Goal: Task Accomplishment & Management: Manage account settings

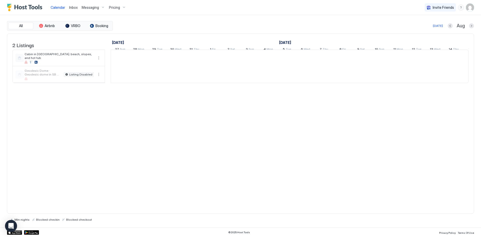
scroll to position [0, 278]
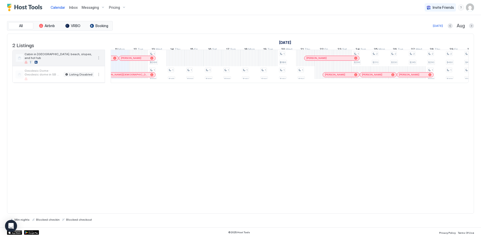
click at [70, 60] on span "Cabin in [GEOGRAPHIC_DATA]; beach, slopes, and hot tub" at bounding box center [59, 56] width 69 height 8
click at [91, 55] on div "Cabin in [GEOGRAPHIC_DATA]; beach, slopes, and hot tub" at bounding box center [59, 58] width 92 height 16
click at [99, 61] on button "More options" at bounding box center [99, 58] width 6 height 6
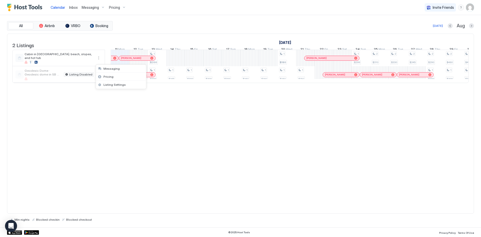
click at [96, 41] on div at bounding box center [240, 118] width 481 height 237
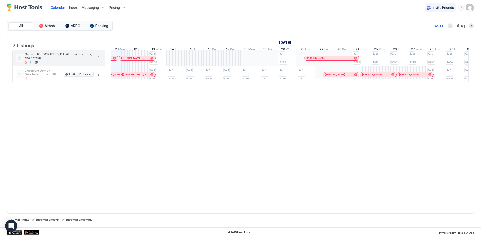
click at [67, 60] on span "Cabin in [GEOGRAPHIC_DATA]; beach, slopes, and hot tub" at bounding box center [59, 56] width 69 height 8
click at [67, 59] on span "Cabin in [GEOGRAPHIC_DATA]; beach, slopes, and hot tub" at bounding box center [59, 56] width 69 height 8
click at [57, 60] on span "Cabin in [GEOGRAPHIC_DATA]; beach, slopes, and hot tub" at bounding box center [59, 56] width 69 height 8
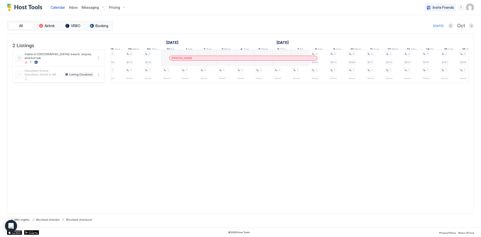
scroll to position [0, 340]
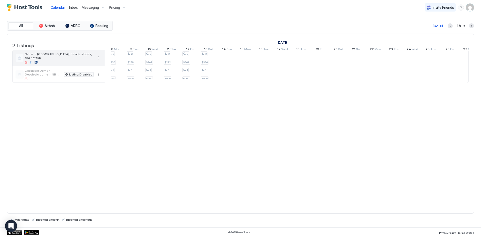
click at [82, 59] on span "Cabin in [GEOGRAPHIC_DATA]; beach, slopes, and hot tub" at bounding box center [59, 56] width 69 height 8
click at [33, 59] on span "Cabin in [GEOGRAPHIC_DATA]; beach, slopes, and hot tub" at bounding box center [59, 56] width 69 height 8
click at [20, 61] on div at bounding box center [20, 58] width 8 height 8
click at [36, 60] on span "Cabin in [GEOGRAPHIC_DATA]; beach, slopes, and hot tub" at bounding box center [59, 56] width 69 height 8
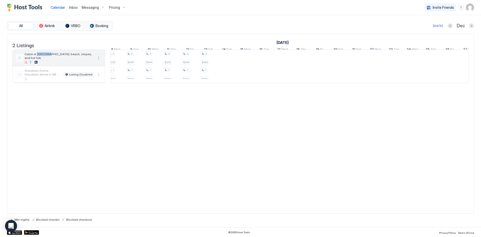
click at [36, 60] on span "Cabin in [GEOGRAPHIC_DATA]; beach, slopes, and hot tub" at bounding box center [59, 56] width 69 height 8
click at [43, 64] on div at bounding box center [59, 62] width 69 height 3
click at [71, 60] on span "Cabin in [GEOGRAPHIC_DATA]; beach, slopes, and hot tub" at bounding box center [59, 56] width 69 height 8
click at [54, 7] on span "Calendar" at bounding box center [58, 7] width 15 height 4
click at [77, 59] on span "Cabin in [GEOGRAPHIC_DATA]; beach, slopes, and hot tub" at bounding box center [59, 56] width 69 height 8
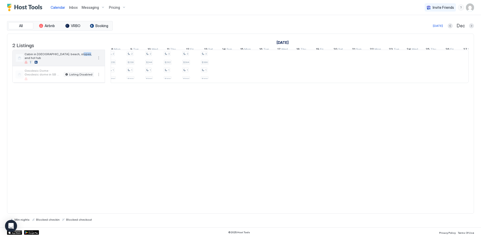
click at [77, 59] on span "Cabin in [GEOGRAPHIC_DATA]; beach, slopes, and hot tub" at bounding box center [59, 56] width 69 height 8
click at [469, 26] on button "Next month" at bounding box center [471, 25] width 5 height 5
click at [451, 27] on button "Previous month" at bounding box center [451, 25] width 5 height 5
click at [30, 58] on span "Cabin in [GEOGRAPHIC_DATA]; beach, slopes, and hot tub" at bounding box center [59, 56] width 69 height 8
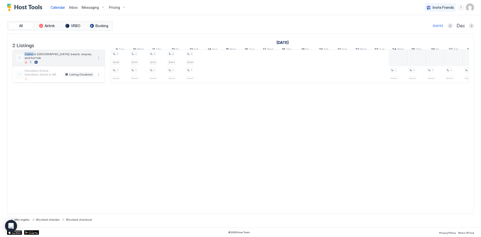
click at [30, 58] on span "Cabin in [GEOGRAPHIC_DATA]; beach, slopes, and hot tub" at bounding box center [59, 56] width 69 height 8
click at [68, 7] on div "Inbox" at bounding box center [73, 7] width 13 height 9
click at [71, 7] on span "Inbox" at bounding box center [73, 7] width 9 height 4
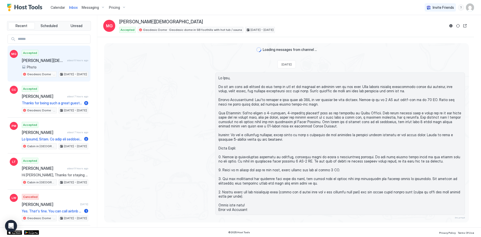
scroll to position [245, 0]
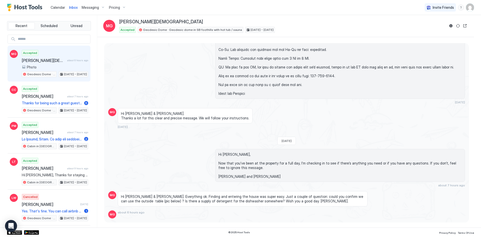
click at [58, 7] on span "Calendar" at bounding box center [58, 7] width 15 height 4
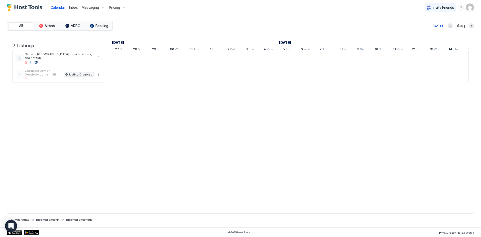
click at [58, 7] on span "Calendar" at bounding box center [58, 7] width 15 height 4
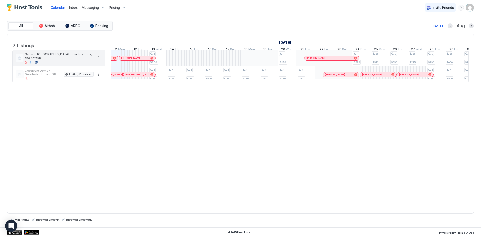
click at [63, 59] on span "Cabin in [GEOGRAPHIC_DATA]; beach, slopes, and hot tub" at bounding box center [59, 56] width 69 height 8
click at [29, 64] on div at bounding box center [59, 62] width 69 height 3
click at [50, 58] on span "Cabin in [GEOGRAPHIC_DATA]; beach, slopes, and hot tub" at bounding box center [59, 56] width 69 height 8
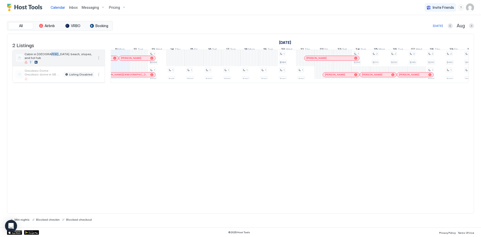
click at [50, 58] on span "Cabin in [GEOGRAPHIC_DATA]; beach, slopes, and hot tub" at bounding box center [59, 56] width 69 height 8
click at [449, 24] on button "Previous month" at bounding box center [450, 25] width 5 height 5
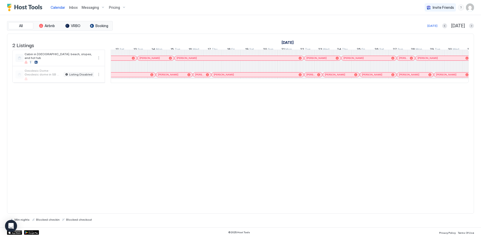
click at [291, 41] on link "[DATE]" at bounding box center [287, 42] width 15 height 7
click at [438, 25] on div "[DATE]" at bounding box center [433, 26] width 10 height 5
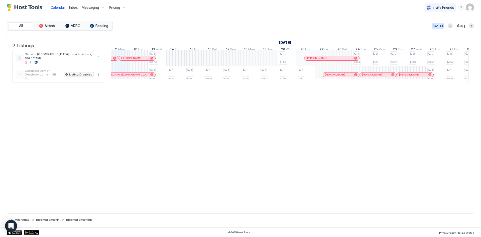
click at [440, 25] on div "[DATE]" at bounding box center [438, 26] width 10 height 5
click at [79, 62] on div "Cabin in [GEOGRAPHIC_DATA]; beach, slopes, and hot tub" at bounding box center [59, 58] width 69 height 12
click at [66, 62] on div "Cabin in [GEOGRAPHIC_DATA]; beach, slopes, and hot tub" at bounding box center [59, 58] width 69 height 12
click at [66, 61] on div "Cabin in [GEOGRAPHIC_DATA]; beach, slopes, and hot tub" at bounding box center [59, 58] width 69 height 12
click at [23, 62] on div at bounding box center [20, 58] width 8 height 8
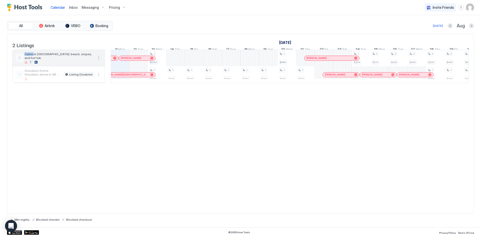
drag, startPoint x: 23, startPoint y: 63, endPoint x: 28, endPoint y: 62, distance: 5.3
click at [23, 62] on div at bounding box center [20, 58] width 8 height 8
click at [34, 64] on div at bounding box center [59, 62] width 69 height 3
click at [40, 60] on span "Cabin in [GEOGRAPHIC_DATA]; beach, slopes, and hot tub" at bounding box center [59, 56] width 69 height 8
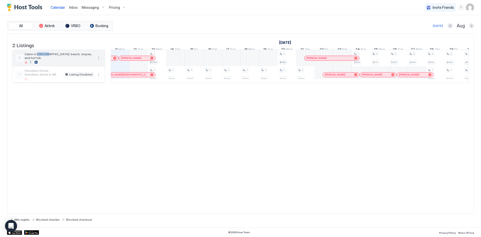
click at [41, 60] on span "Cabin in [GEOGRAPHIC_DATA]; beach, slopes, and hot tub" at bounding box center [59, 56] width 69 height 8
click at [64, 60] on span "Cabin in [GEOGRAPHIC_DATA]; beach, slopes, and hot tub" at bounding box center [59, 56] width 69 height 8
click at [96, 61] on button "More options" at bounding box center [99, 58] width 6 height 6
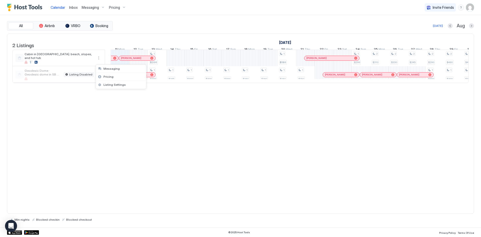
click at [112, 107] on div at bounding box center [240, 118] width 481 height 237
click at [463, 24] on span "Aug" at bounding box center [461, 26] width 8 height 6
click at [292, 40] on link "[DATE]" at bounding box center [285, 42] width 15 height 7
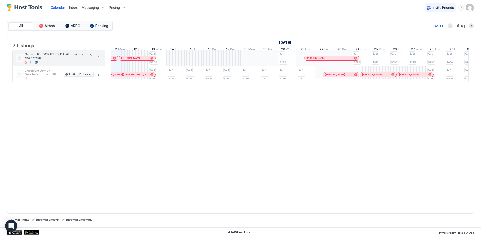
click at [44, 63] on div at bounding box center [59, 62] width 69 height 3
click at [44, 62] on div "Cabin in [GEOGRAPHIC_DATA]; beach, slopes, and hot tub" at bounding box center [59, 58] width 69 height 12
click at [22, 61] on div at bounding box center [20, 58] width 8 height 8
click at [99, 61] on button "More options" at bounding box center [99, 58] width 6 height 6
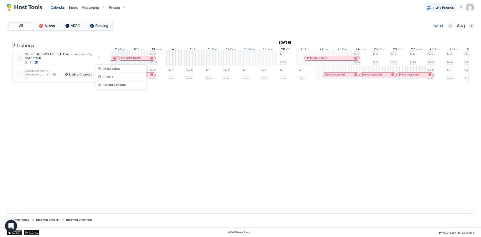
click at [118, 121] on div at bounding box center [240, 118] width 481 height 237
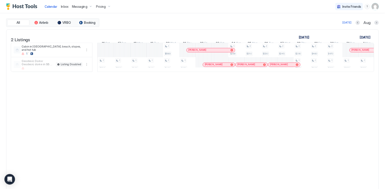
scroll to position [0, 371]
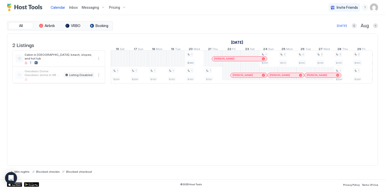
click at [123, 6] on div "Pricing" at bounding box center [117, 7] width 21 height 9
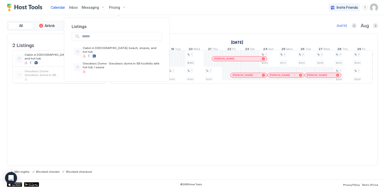
click at [123, 6] on div at bounding box center [192, 94] width 385 height 189
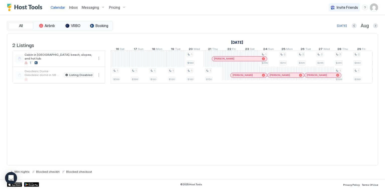
click at [101, 7] on div "Messaging" at bounding box center [93, 7] width 27 height 9
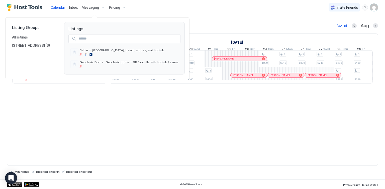
click at [101, 7] on div at bounding box center [192, 94] width 385 height 189
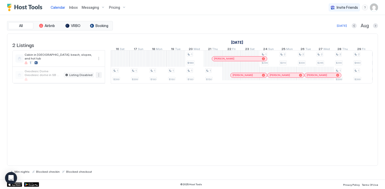
click at [100, 78] on button "More options" at bounding box center [99, 75] width 6 height 6
drag, startPoint x: 85, startPoint y: 101, endPoint x: 80, endPoint y: 80, distance: 21.3
click at [85, 100] on div at bounding box center [192, 94] width 385 height 189
click at [84, 60] on span "Cabin in [GEOGRAPHIC_DATA]; beach, slopes, and hot tub" at bounding box center [59, 57] width 69 height 8
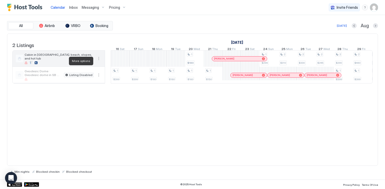
click at [100, 61] on button "More options" at bounding box center [99, 59] width 6 height 6
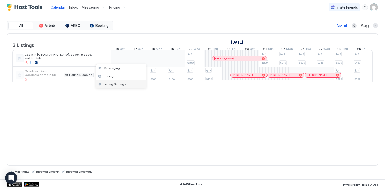
click at [114, 85] on span "Listing Settings" at bounding box center [115, 84] width 22 height 4
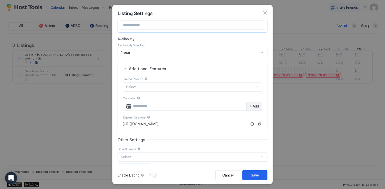
scroll to position [60, 0]
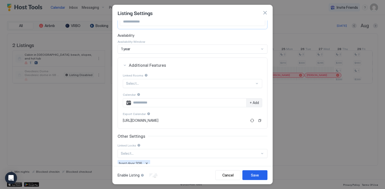
click at [267, 15] on button "button" at bounding box center [264, 12] width 5 height 5
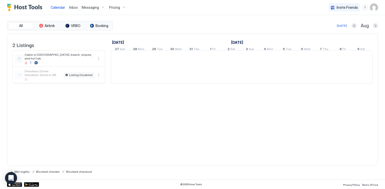
scroll to position [0, 278]
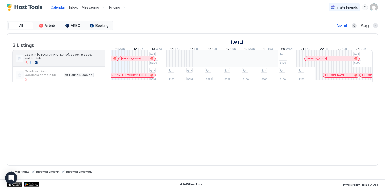
click at [71, 59] on span "Cabin in [GEOGRAPHIC_DATA]; beach, slopes, and hot tub" at bounding box center [59, 57] width 69 height 8
click at [96, 60] on button "More options" at bounding box center [99, 59] width 6 height 6
click at [96, 60] on div at bounding box center [192, 94] width 385 height 189
click at [236, 43] on link "[DATE]" at bounding box center [237, 42] width 15 height 7
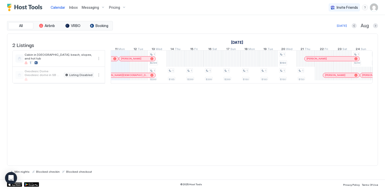
drag, startPoint x: 221, startPoint y: 48, endPoint x: 29, endPoint y: 46, distance: 192.2
click at [29, 46] on span "2 Listings" at bounding box center [23, 45] width 22 height 8
click at [177, 64] on div "1 $200 1 $399 1 $165 1 $399 1 $399 1 $399 1 $160 1 $160 1 $180 1 $160 1 $150 1 …" at bounding box center [333, 67] width 1001 height 33
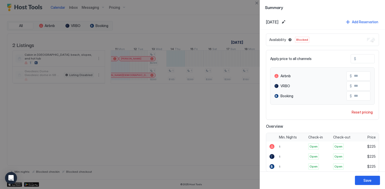
click at [225, 160] on div at bounding box center [192, 94] width 385 height 189
click at [257, 4] on button "Close" at bounding box center [257, 3] width 6 height 6
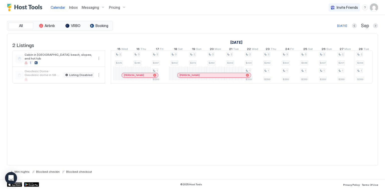
scroll to position [0, 353]
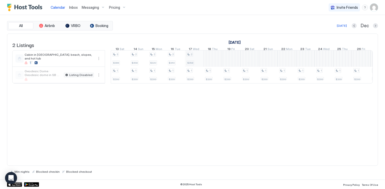
click at [196, 63] on div "2 $318 2 $327 2 $470 3 $495 1 $399 3 $491 1 $399 3 $431 1 $399 2 $271 1 $399 2 …" at bounding box center [258, 67] width 1001 height 33
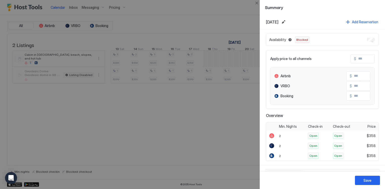
click at [212, 60] on div at bounding box center [192, 94] width 385 height 189
click at [238, 136] on div at bounding box center [192, 94] width 385 height 189
click at [258, 3] on button "Close" at bounding box center [257, 3] width 6 height 6
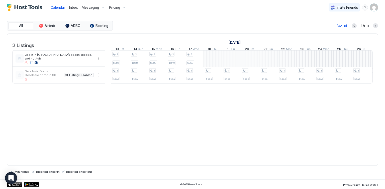
click at [218, 59] on div "2 $318 2 $327 2 $470 3 $495 1 $399 3 $491 1 $399 3 $431 1 $399 2 $271 1 $399 2 …" at bounding box center [258, 67] width 1001 height 33
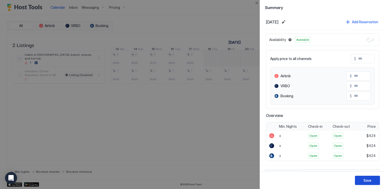
click at [369, 180] on div "Save" at bounding box center [367, 180] width 8 height 5
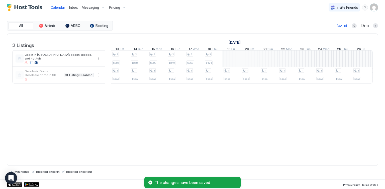
click at [341, 61] on div "2 $318 2 $327 2 $470 3 $495 1 $399 3 $491 1 $399 3 $431 1 $399 2 $271 1 $399 2 …" at bounding box center [258, 67] width 1001 height 33
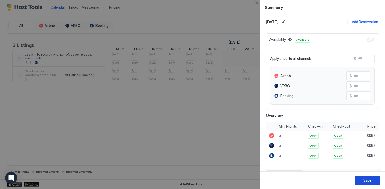
click at [367, 182] on div "Save" at bounding box center [367, 180] width 8 height 5
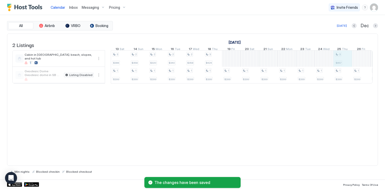
click at [341, 60] on div "2 $318 2 $327 2 $470 3 $495 1 $399 3 $491 1 $399 3 $431 1 $399 2 $271 1 $399 2 …" at bounding box center [258, 67] width 1001 height 33
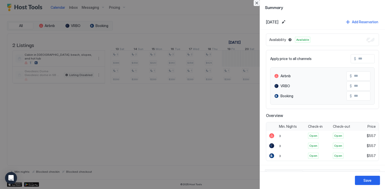
click at [259, 4] on button "Close" at bounding box center [257, 3] width 6 height 6
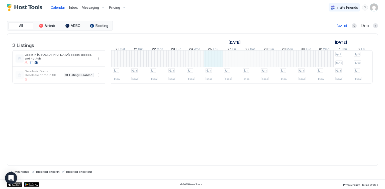
click at [210, 59] on div "2 $318 2 $327 2 $470 3 $495 1 $399 3 $491 1 $399 3 $431 1 $399 2 $271 1 $399 2 …" at bounding box center [129, 67] width 1001 height 33
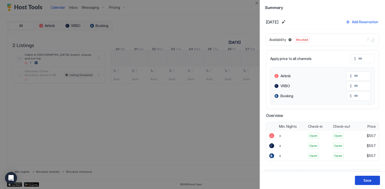
click at [365, 180] on div "Save" at bounding box center [367, 180] width 8 height 5
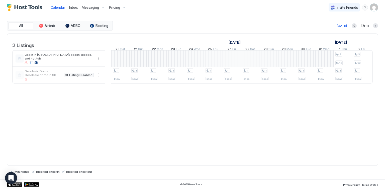
click at [124, 8] on div "Pricing" at bounding box center [117, 7] width 21 height 9
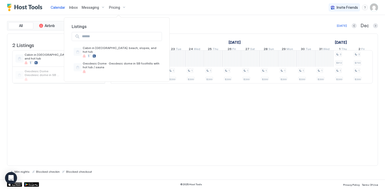
click at [209, 113] on div at bounding box center [192, 94] width 385 height 189
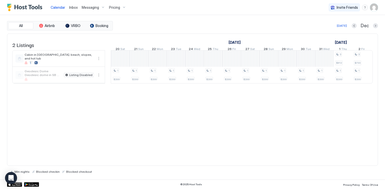
click at [102, 8] on div "Messaging" at bounding box center [93, 7] width 27 height 9
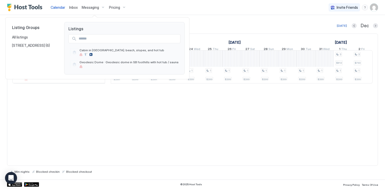
click at [102, 8] on div at bounding box center [192, 94] width 385 height 189
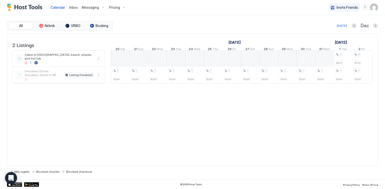
click at [124, 8] on div "Pricing" at bounding box center [117, 7] width 21 height 9
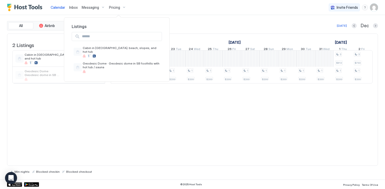
click at [153, 11] on div at bounding box center [192, 94] width 385 height 189
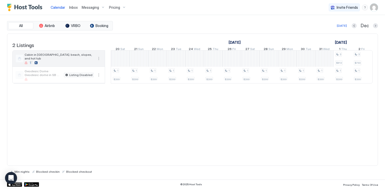
click at [23, 61] on div "Cabin in [GEOGRAPHIC_DATA]; beach, slopes, and hot tub" at bounding box center [55, 59] width 78 height 12
click at [44, 58] on span "Cabin in [GEOGRAPHIC_DATA]; beach, slopes, and hot tub" at bounding box center [59, 57] width 69 height 8
click at [102, 60] on div "Cabin in [GEOGRAPHIC_DATA]; beach, slopes, and hot tub" at bounding box center [59, 59] width 92 height 16
click at [99, 60] on button "More options" at bounding box center [99, 59] width 6 height 6
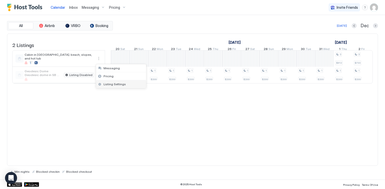
click at [110, 83] on span "Listing Settings" at bounding box center [115, 84] width 22 height 4
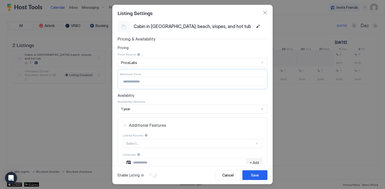
click at [266, 13] on button "button" at bounding box center [264, 12] width 5 height 5
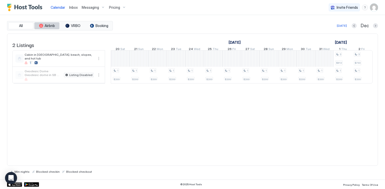
click at [53, 25] on span "Airbnb" at bounding box center [50, 26] width 10 height 5
click at [71, 25] on span "VRBO" at bounding box center [76, 26] width 10 height 5
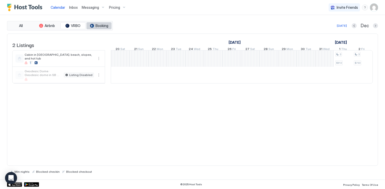
click at [100, 23] on button "Booking" at bounding box center [98, 25] width 25 height 7
click at [52, 25] on span "Airbnb" at bounding box center [50, 26] width 10 height 5
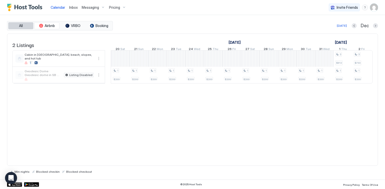
click at [24, 23] on button "All" at bounding box center [20, 25] width 25 height 7
click at [364, 7] on div "menu" at bounding box center [365, 8] width 6 height 6
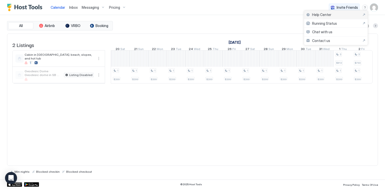
click at [329, 15] on span "Help Center" at bounding box center [321, 15] width 19 height 5
